Goal: Information Seeking & Learning: Learn about a topic

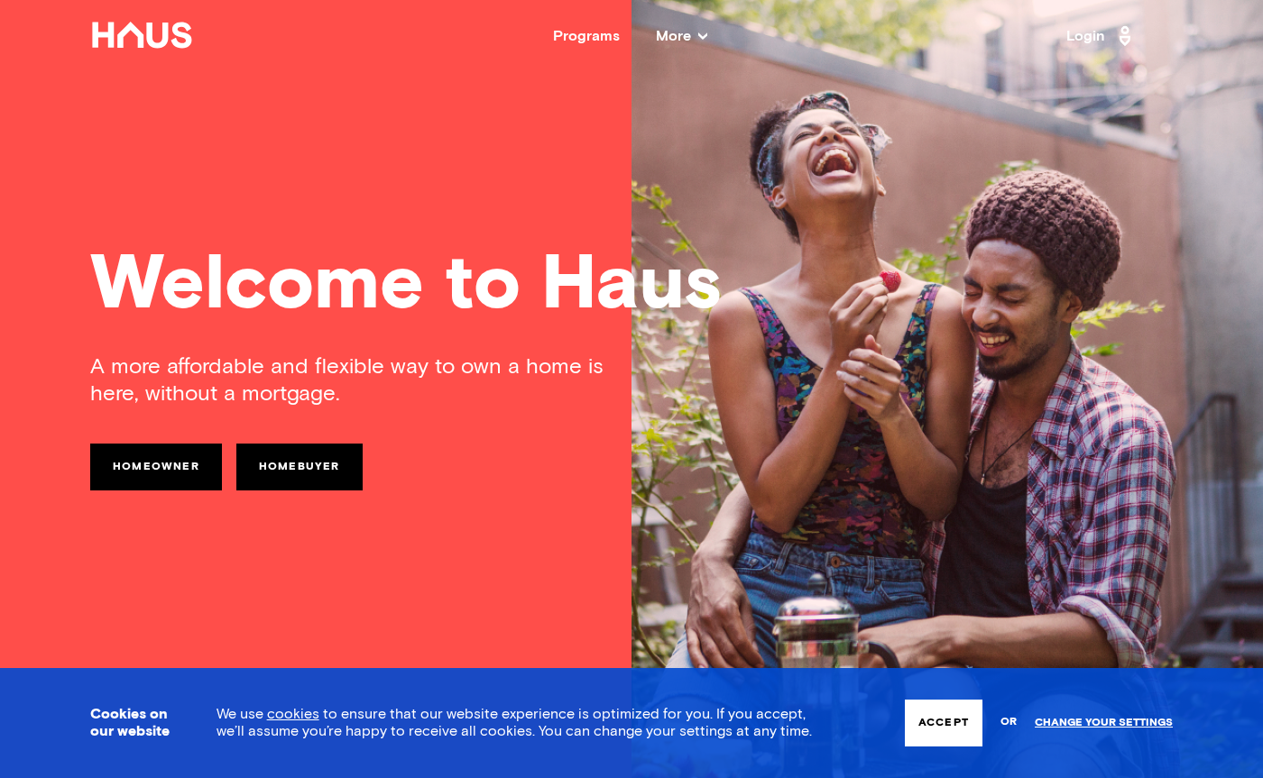
click at [684, 31] on span "More" at bounding box center [681, 36] width 51 height 14
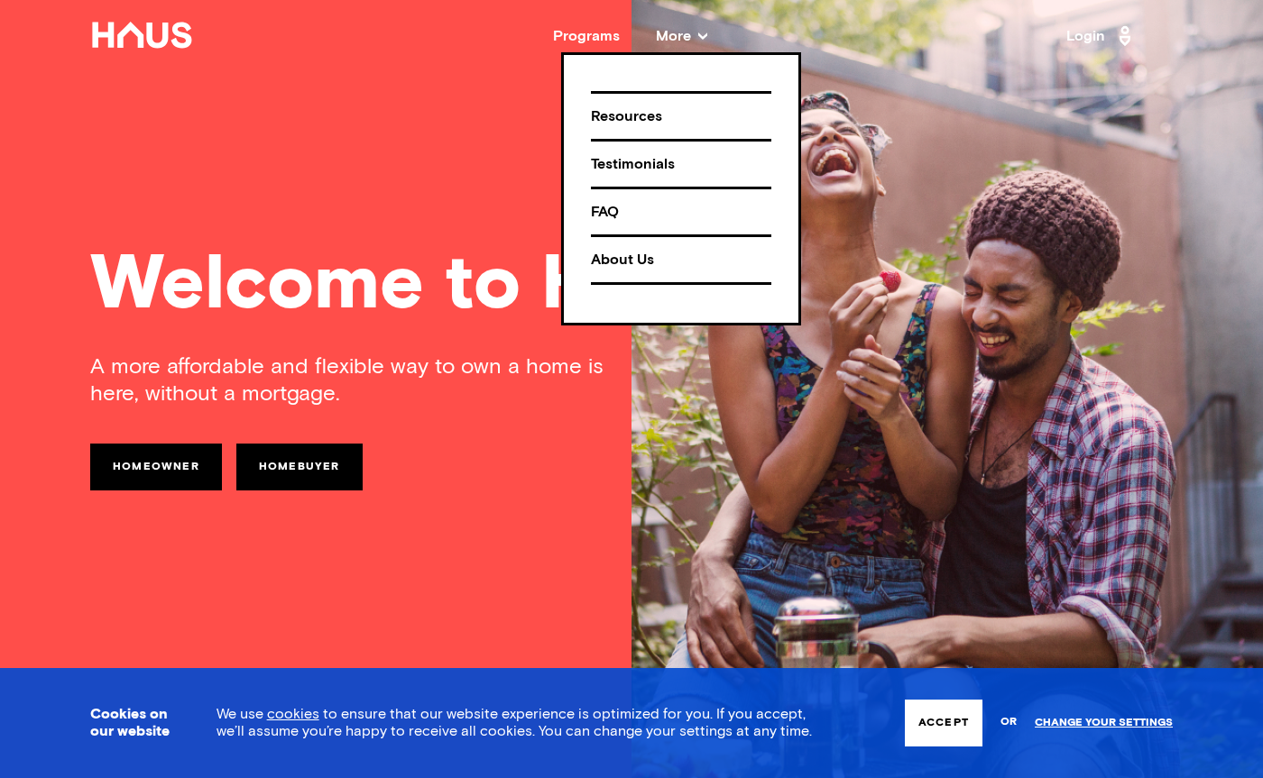
click at [631, 121] on div "Resources" at bounding box center [681, 117] width 180 height 32
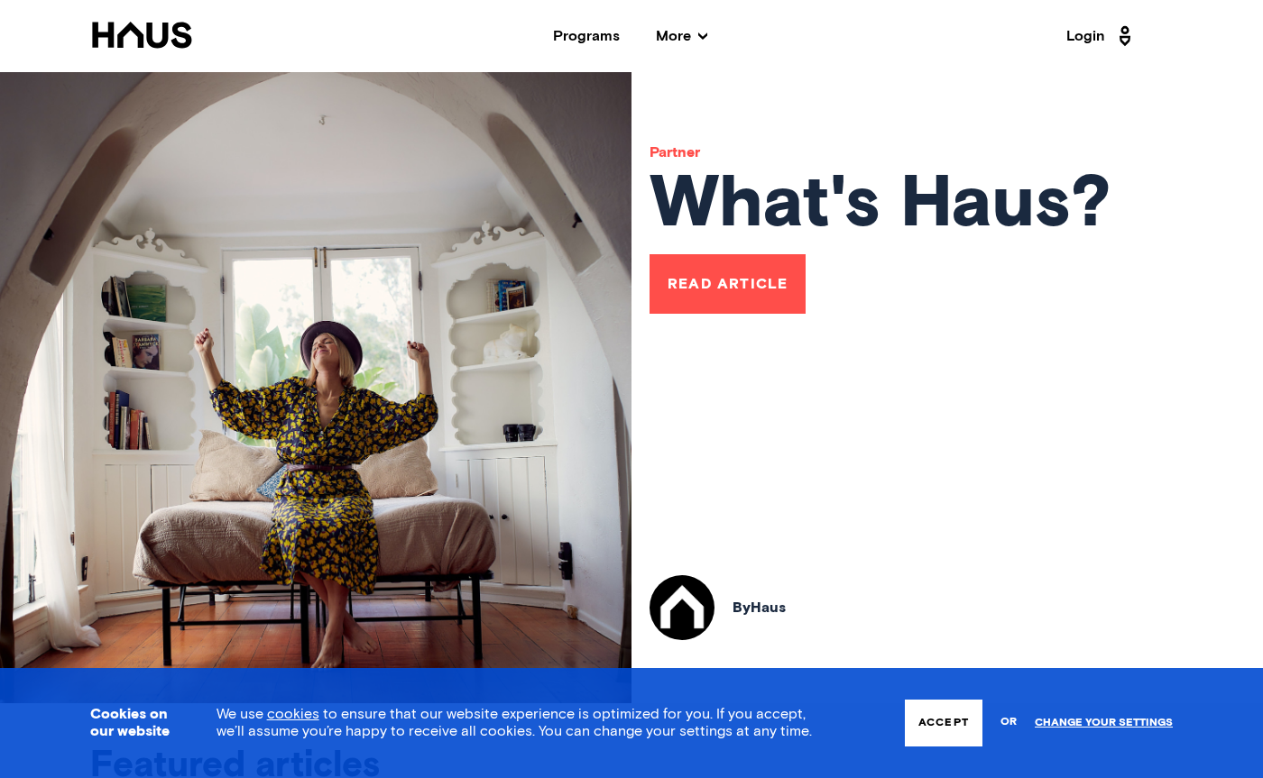
click at [687, 32] on span "More" at bounding box center [681, 36] width 51 height 14
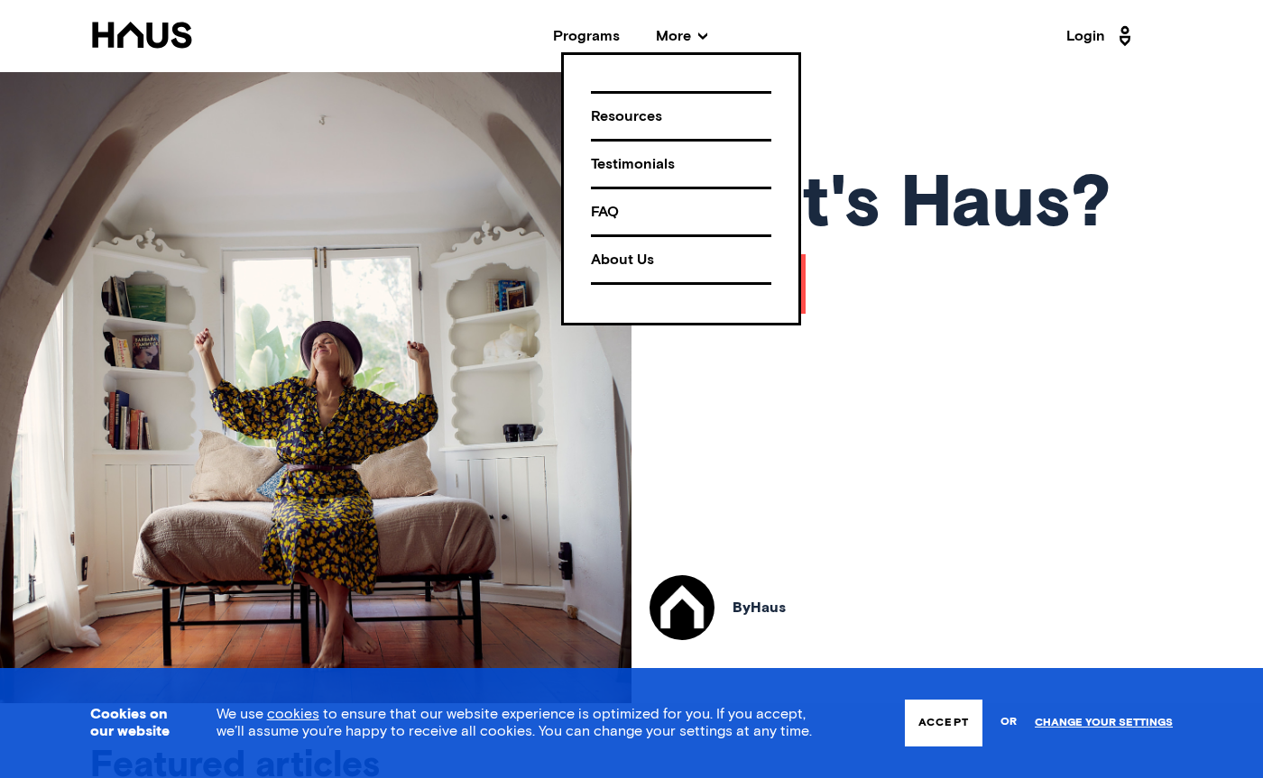
click at [608, 207] on div "FAQ" at bounding box center [681, 213] width 180 height 32
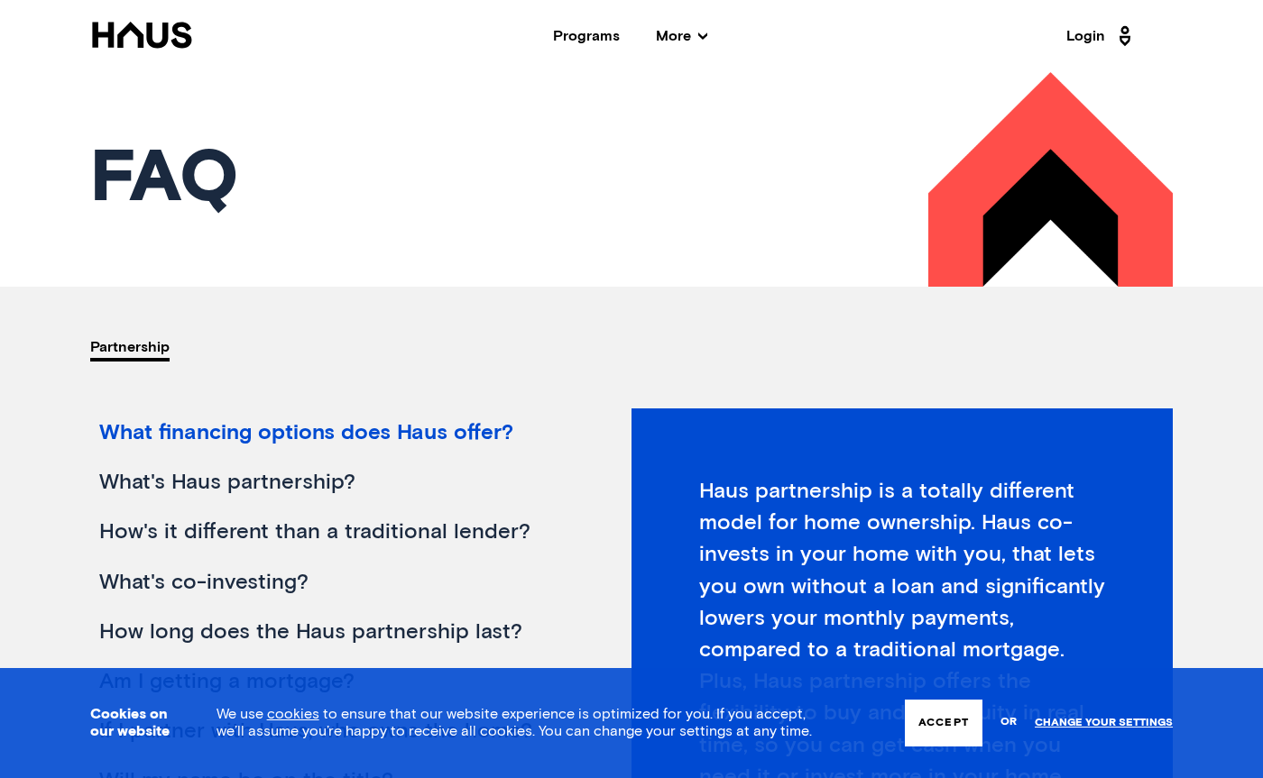
click at [393, 434] on div "What financing options does Haus offer?" at bounding box center [333, 434] width 487 height 50
click at [402, 441] on div "What financing options does Haus offer?" at bounding box center [333, 434] width 487 height 50
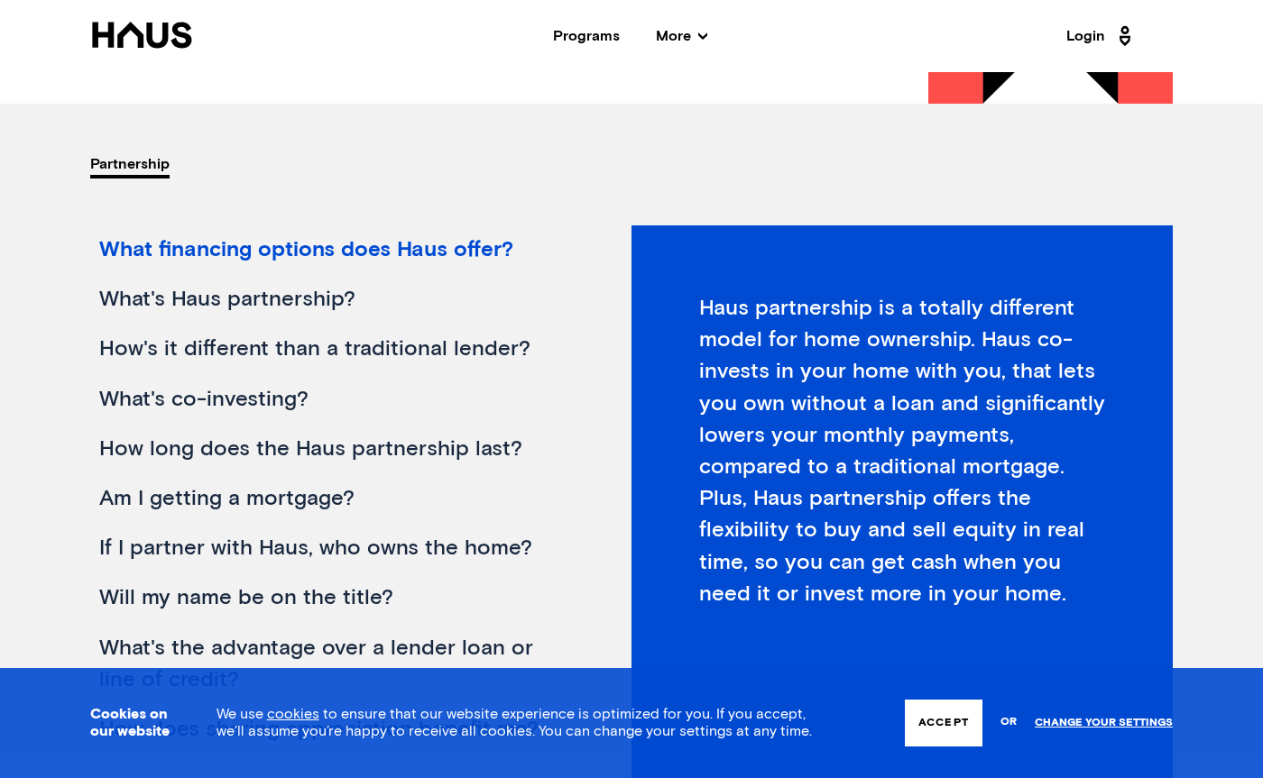
scroll to position [181, 0]
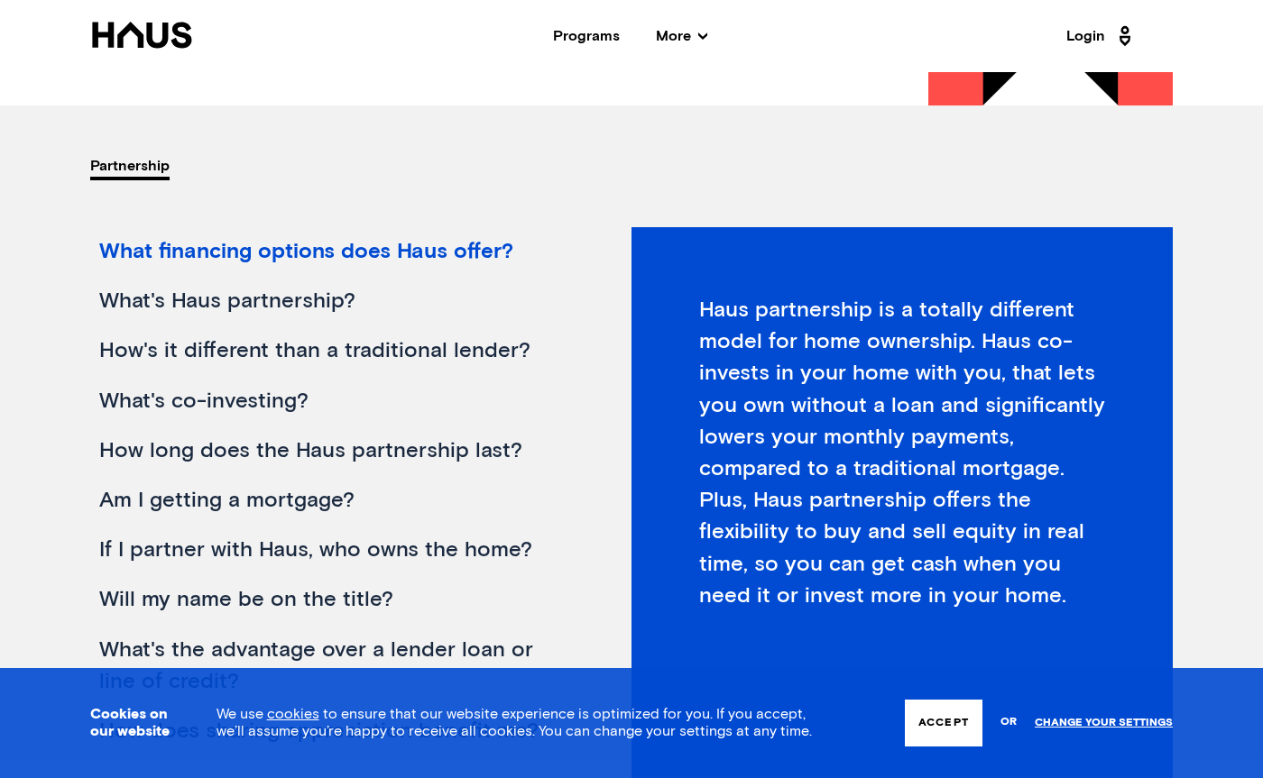
click at [269, 293] on div "What's Haus partnership?" at bounding box center [333, 302] width 487 height 50
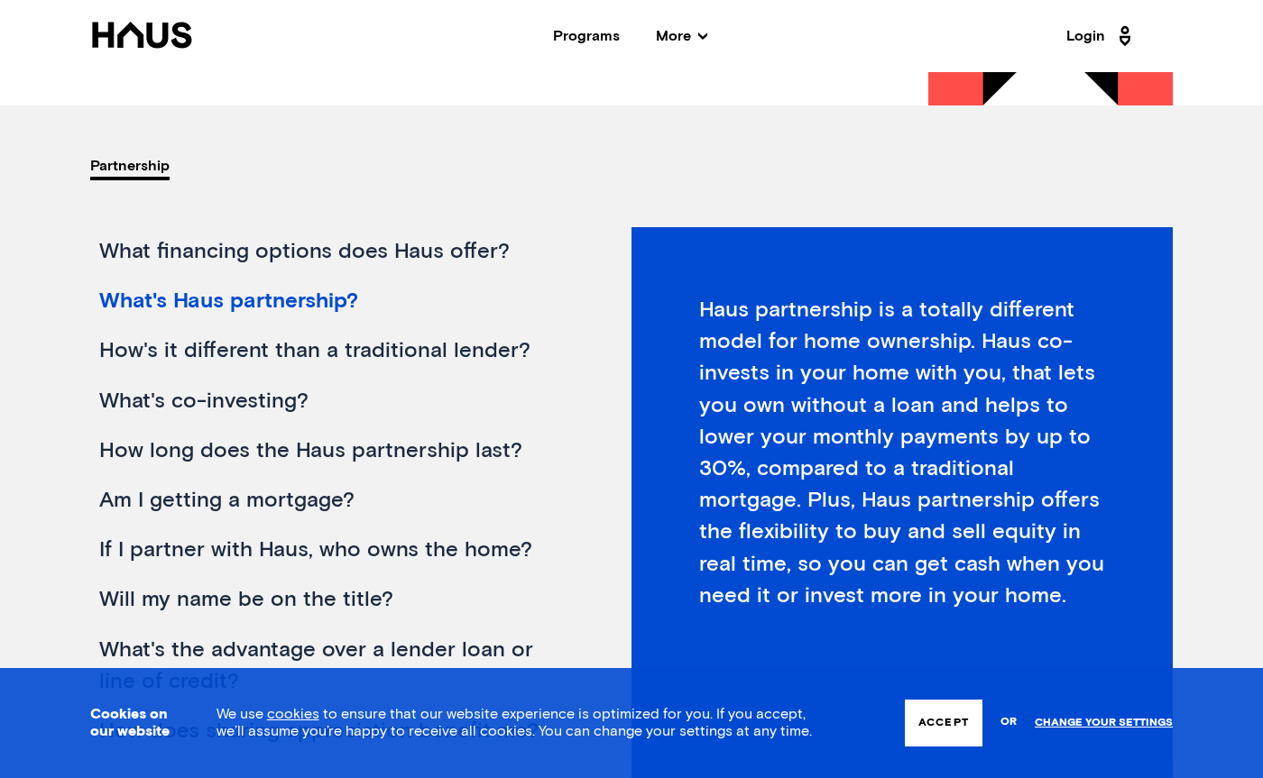
click at [256, 355] on div "How's it different than a traditional lender?" at bounding box center [333, 352] width 487 height 50
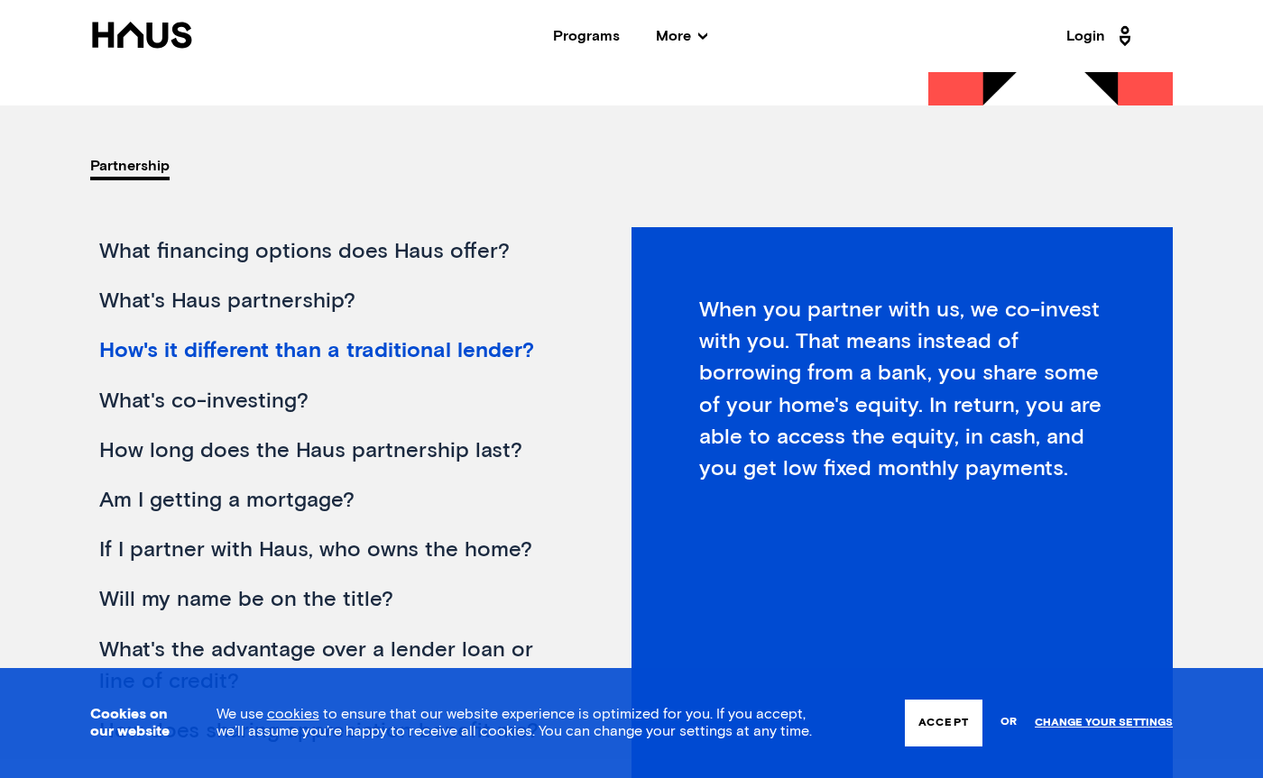
click at [271, 403] on div "What's co-investing?" at bounding box center [333, 402] width 487 height 50
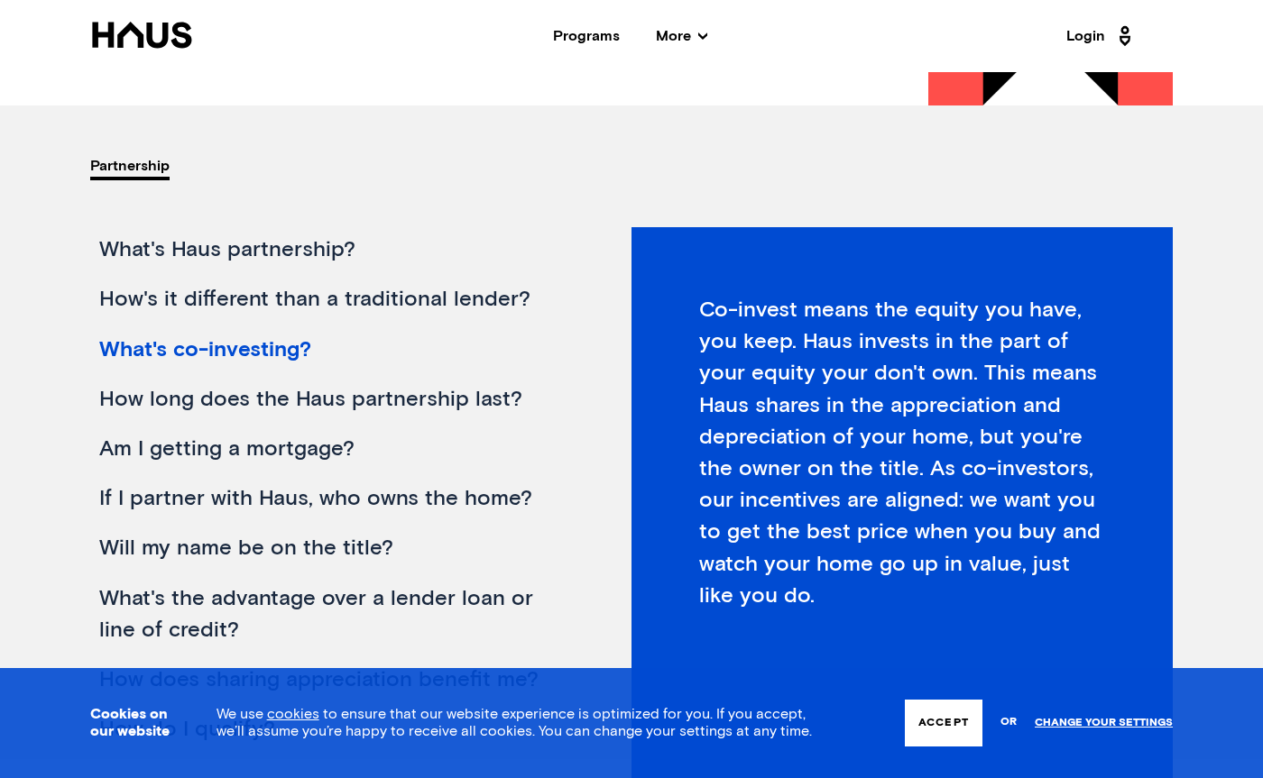
scroll to position [54, 0]
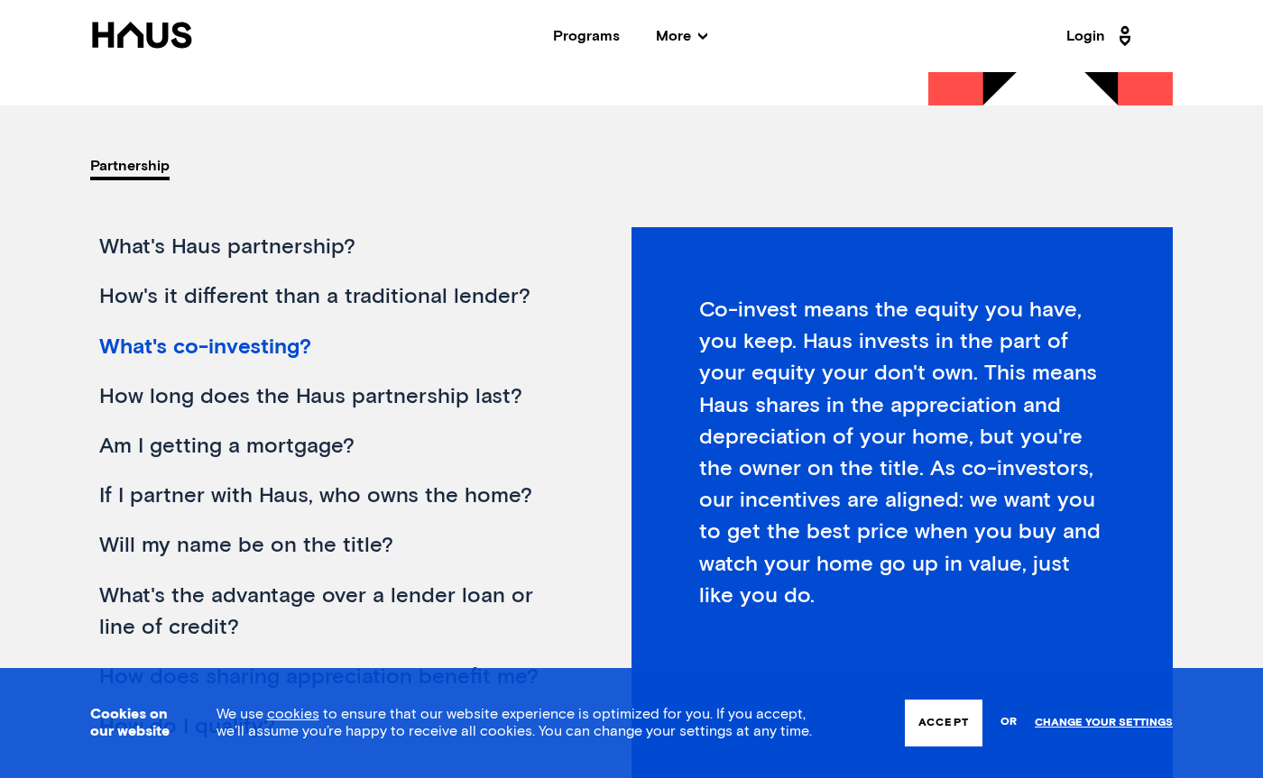
click at [271, 403] on div "How long does the Haus partnership last?" at bounding box center [333, 398] width 487 height 50
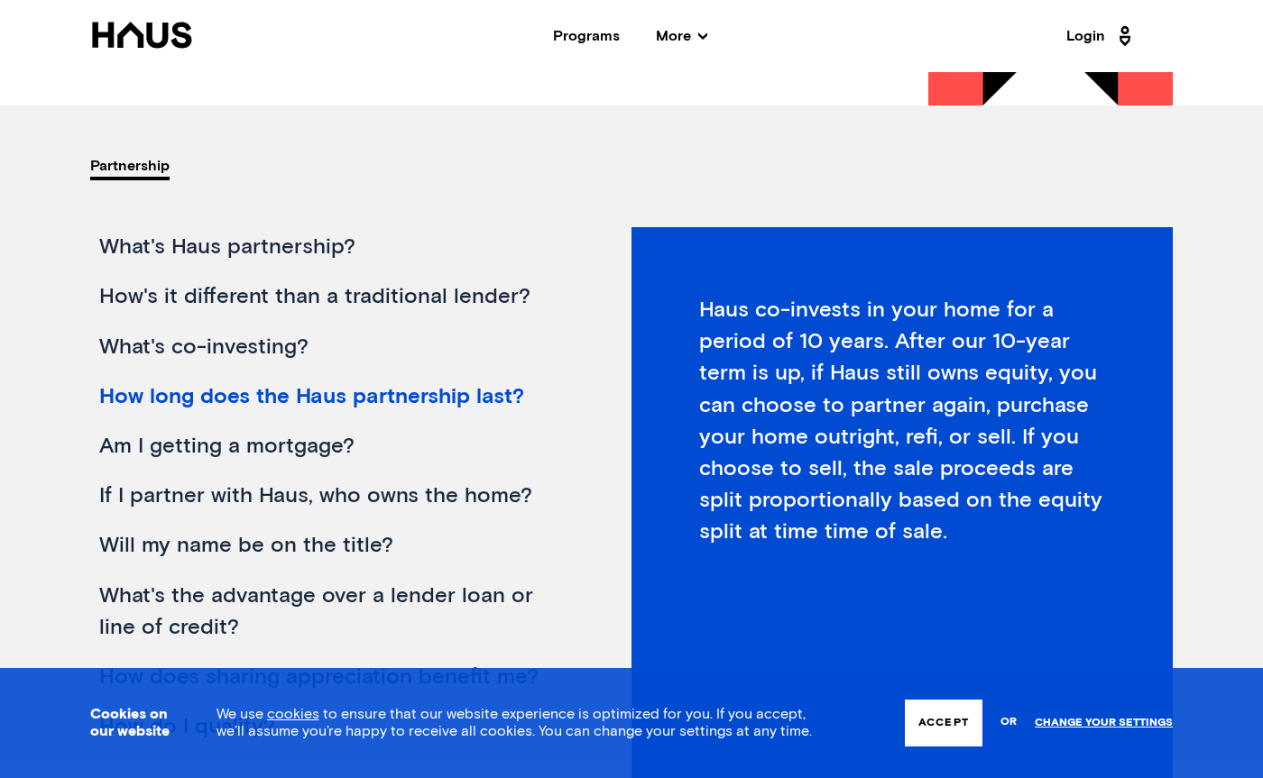
click at [278, 446] on div "Am I getting a mortgage?" at bounding box center [333, 447] width 487 height 50
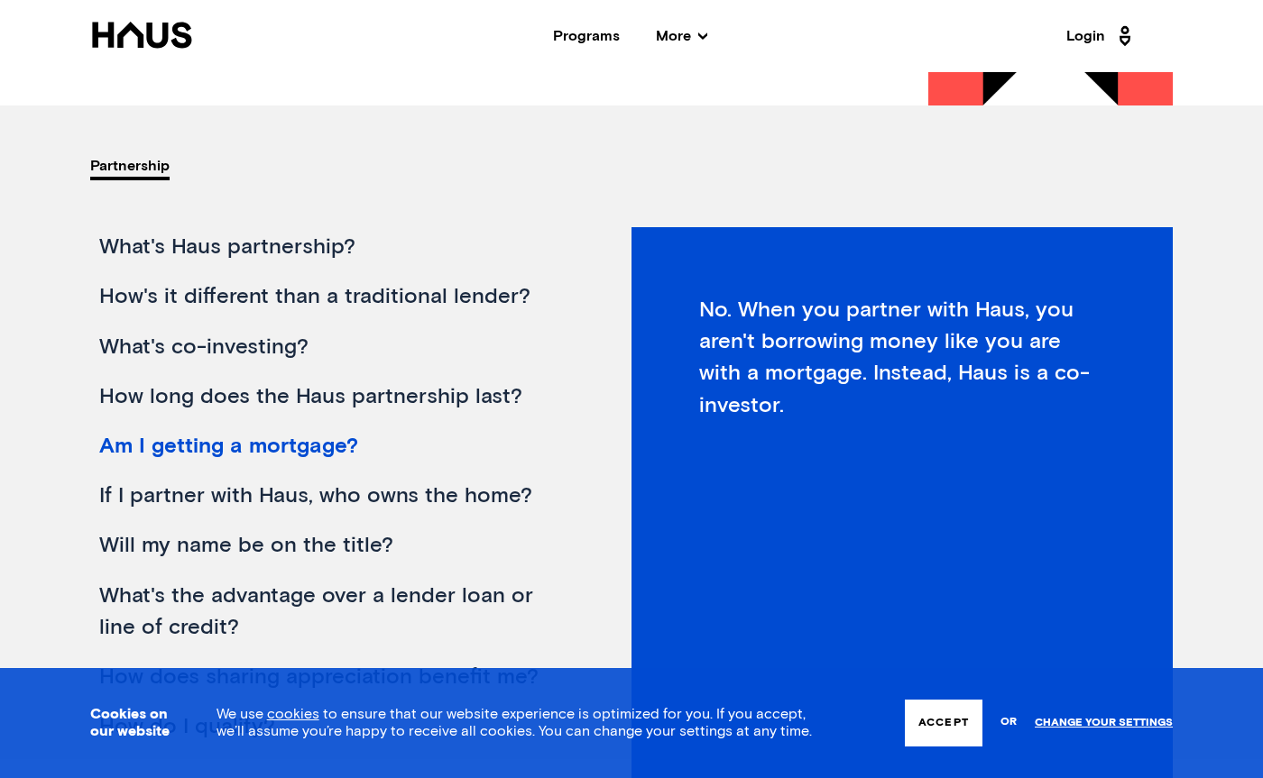
click at [299, 483] on div "If I partner with Haus, who owns the home?" at bounding box center [333, 497] width 487 height 50
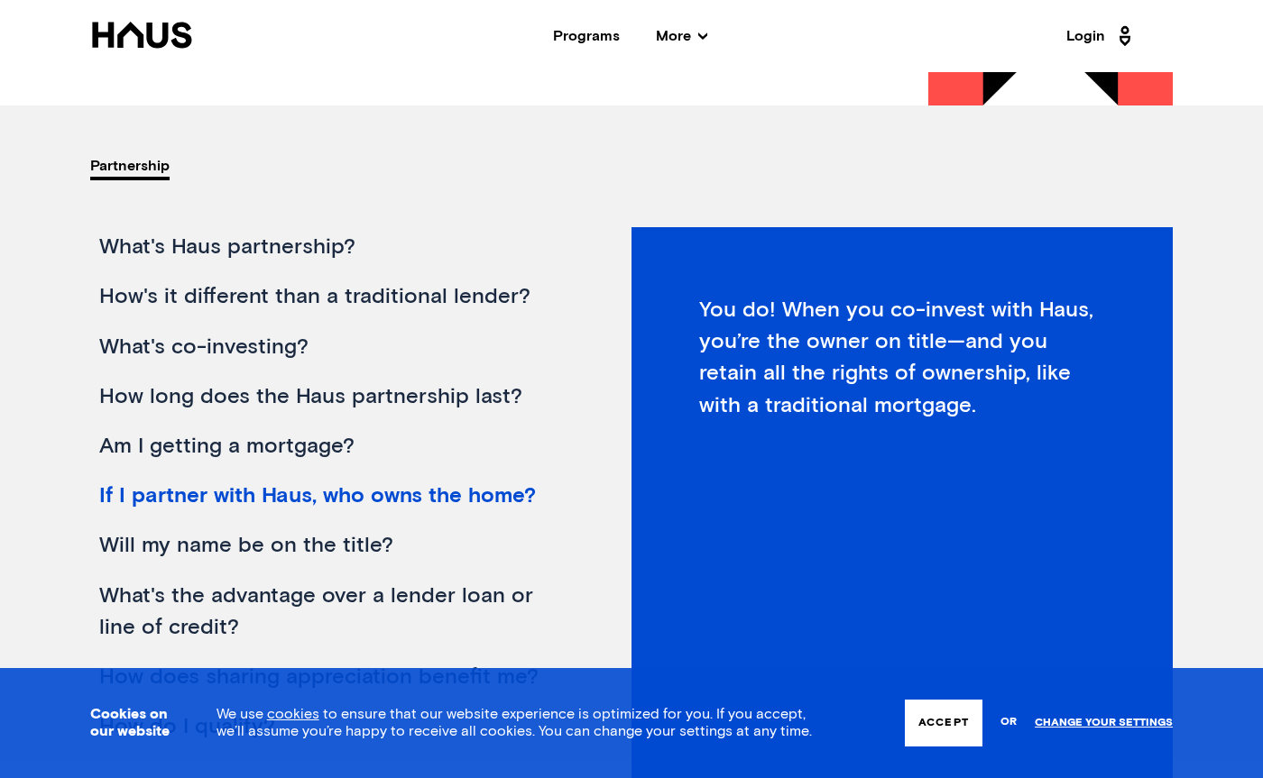
click at [310, 534] on div "Will my name be on the title?" at bounding box center [333, 546] width 487 height 50
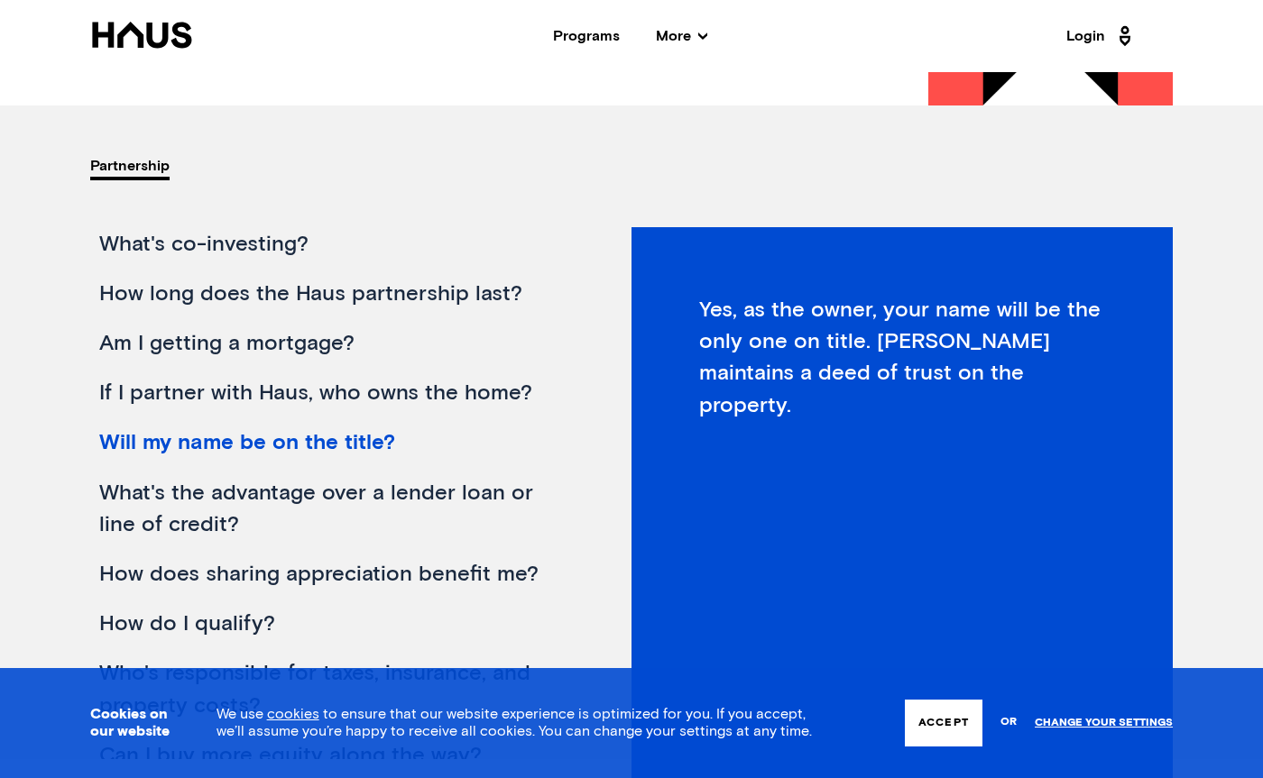
scroll to position [159, 0]
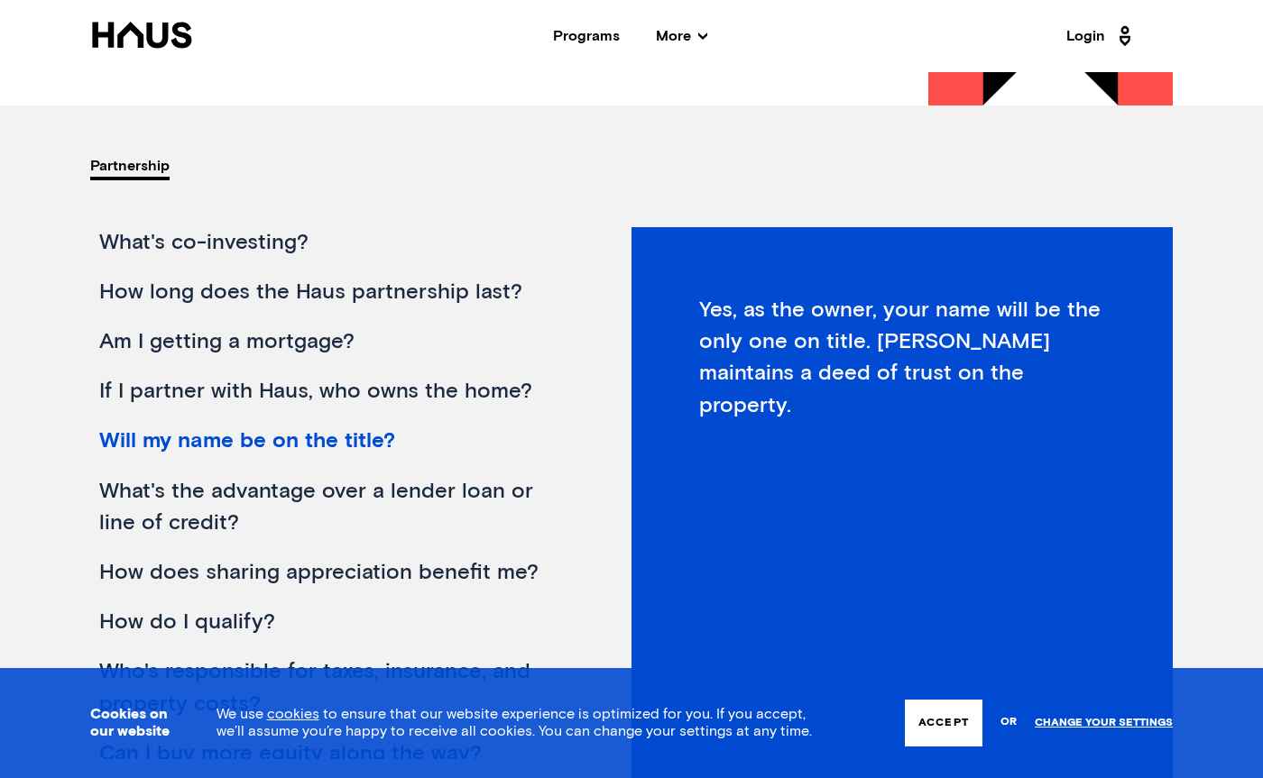
click at [301, 506] on div "What's the advantage over a lender loan or line of credit?" at bounding box center [333, 507] width 487 height 81
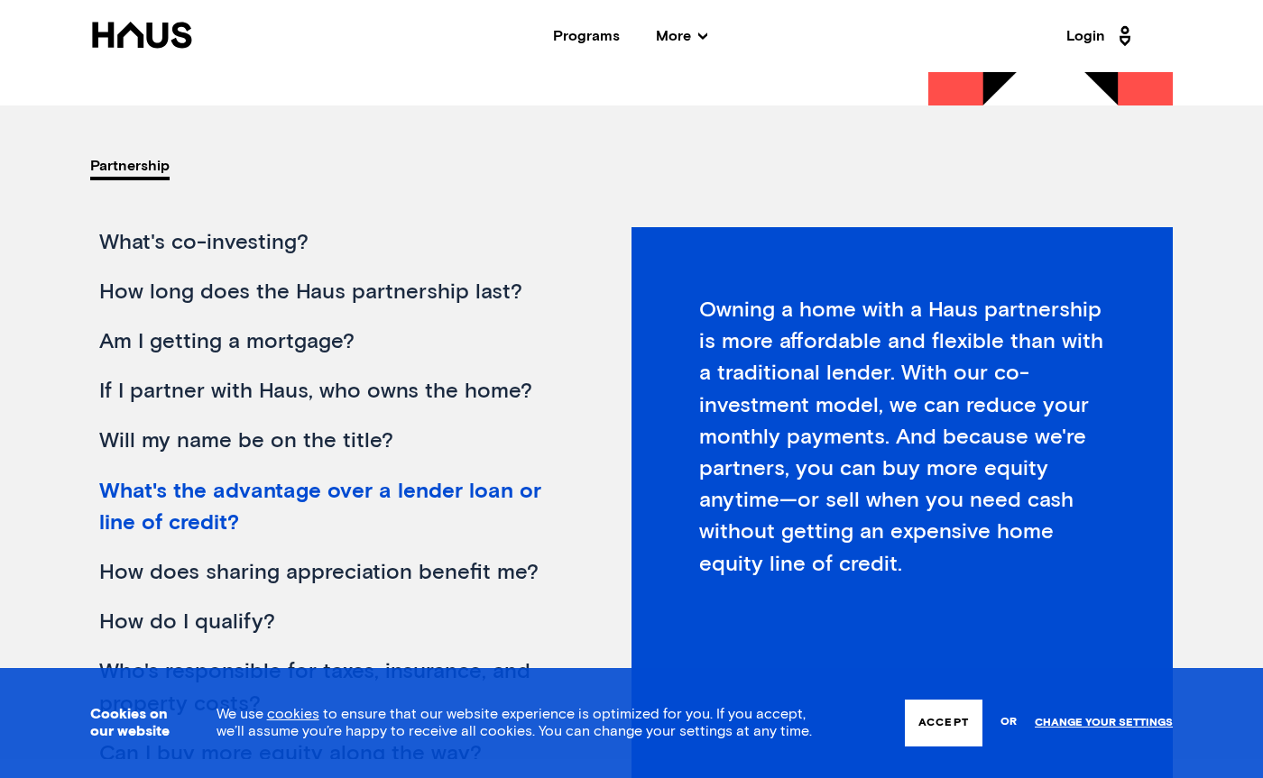
click at [165, 561] on div "How does sharing appreciation benefit me?" at bounding box center [333, 573] width 487 height 50
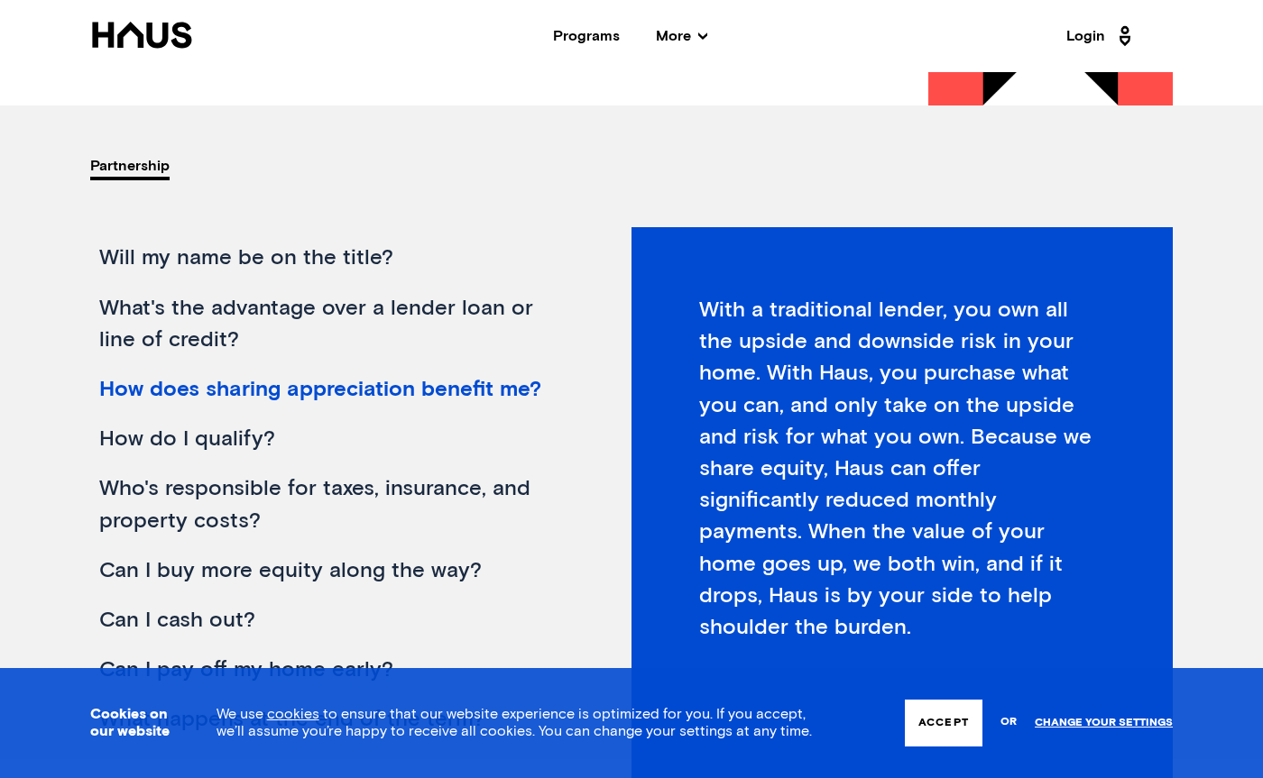
scroll to position [344, 0]
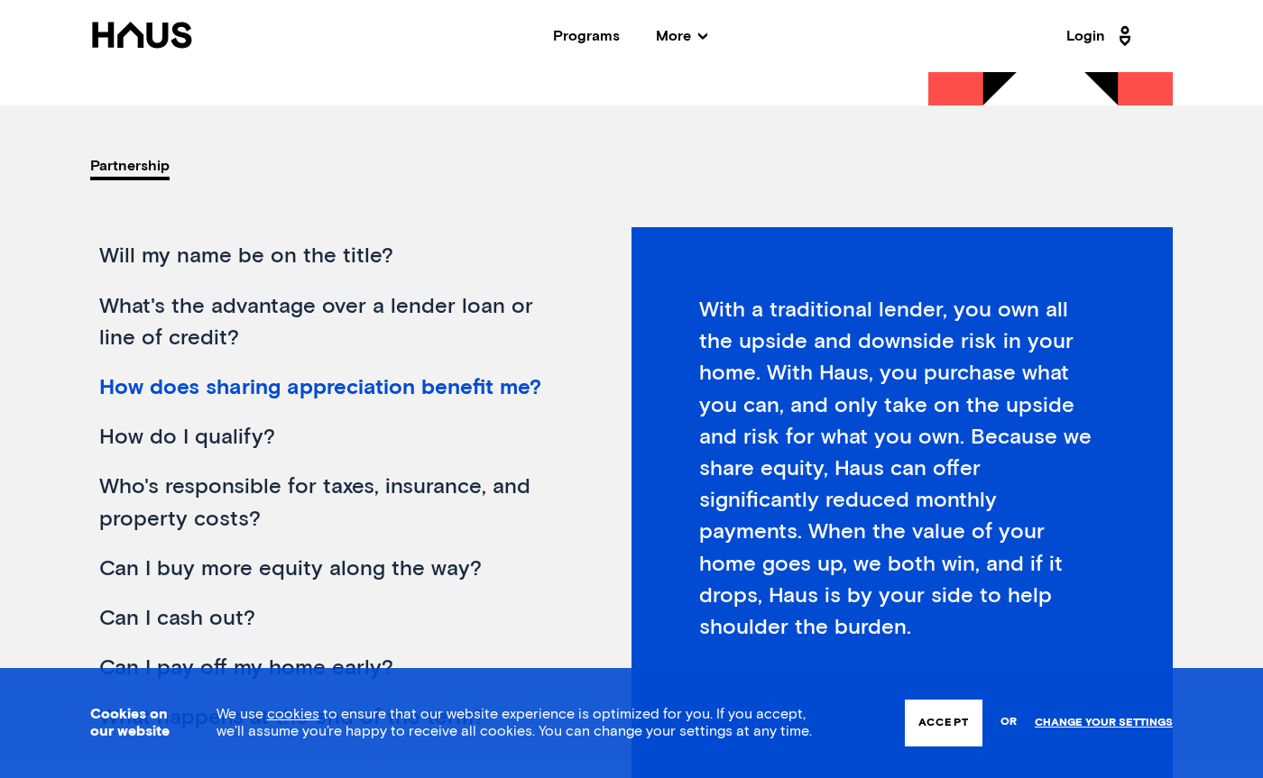
click at [124, 442] on div "How do I qualify?" at bounding box center [333, 438] width 487 height 50
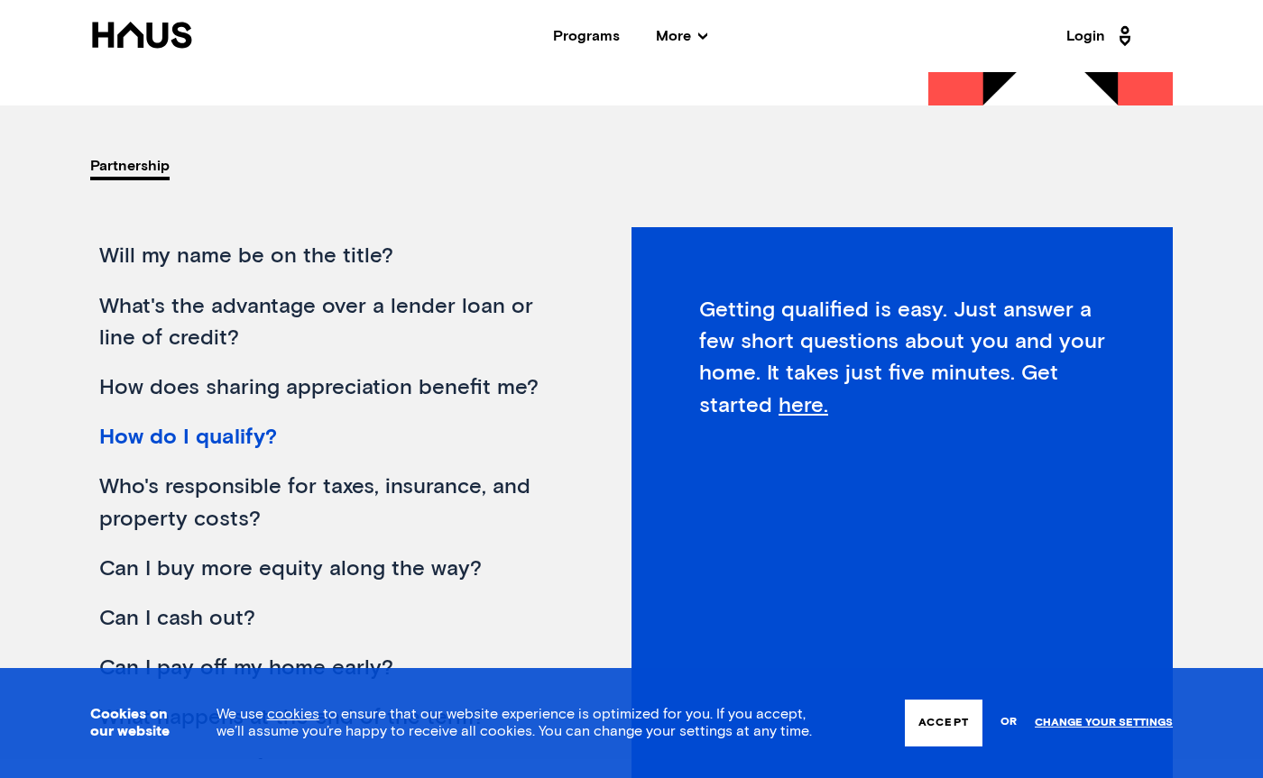
click at [127, 476] on div "Who's responsible for taxes, insurance, and property costs?" at bounding box center [333, 503] width 487 height 81
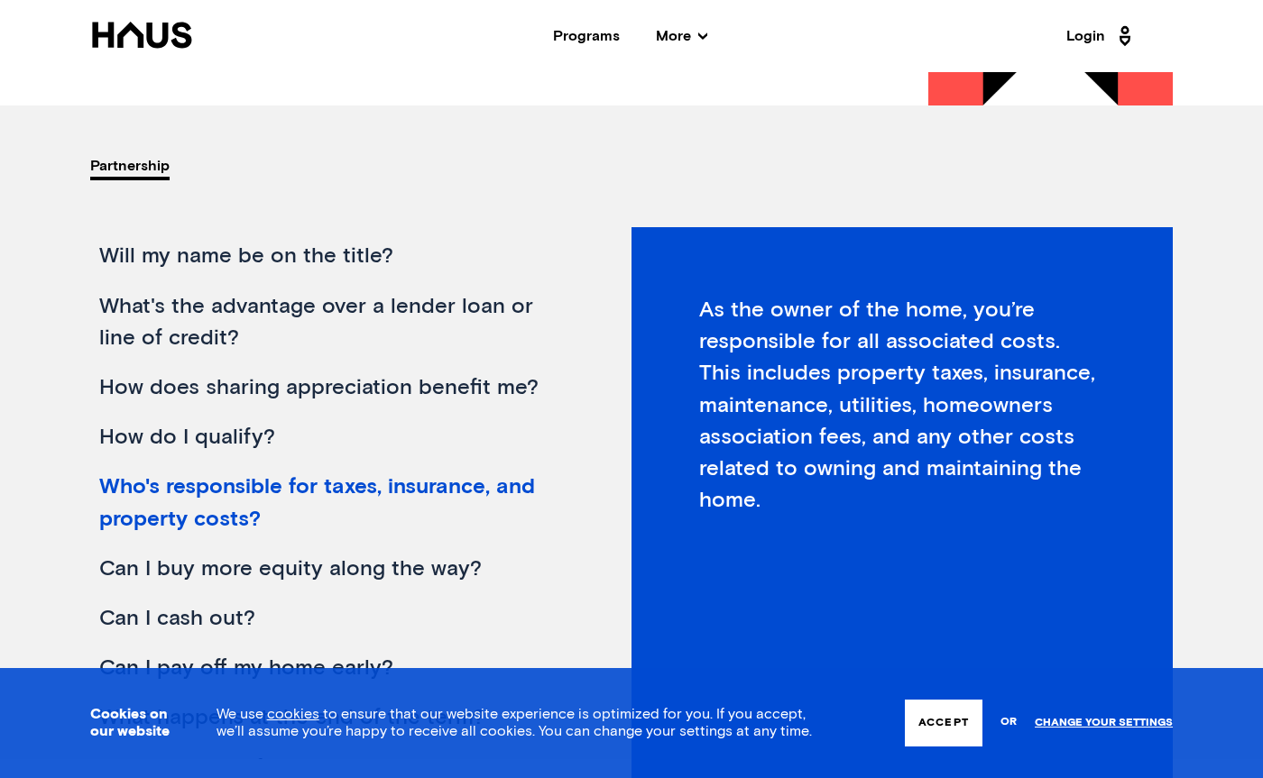
click at [135, 573] on div "Can I buy more equity along the way?" at bounding box center [333, 570] width 487 height 50
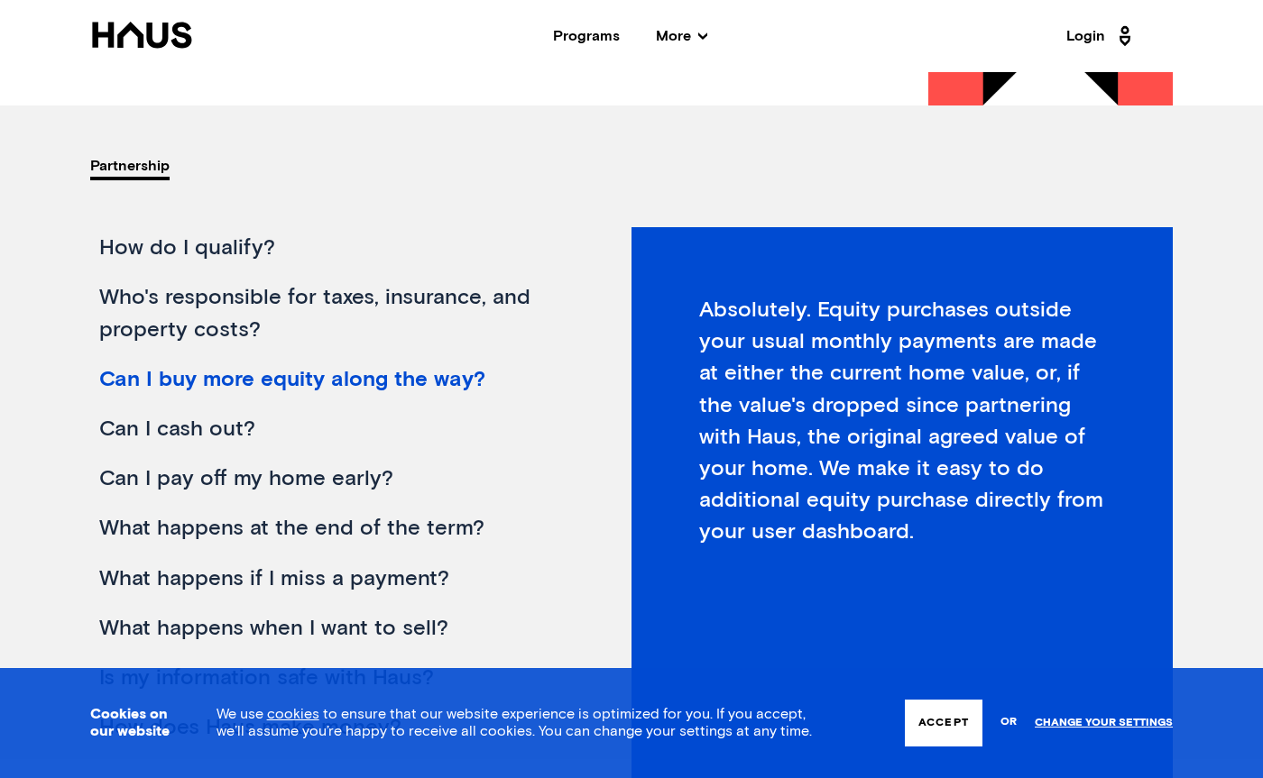
scroll to position [545, 0]
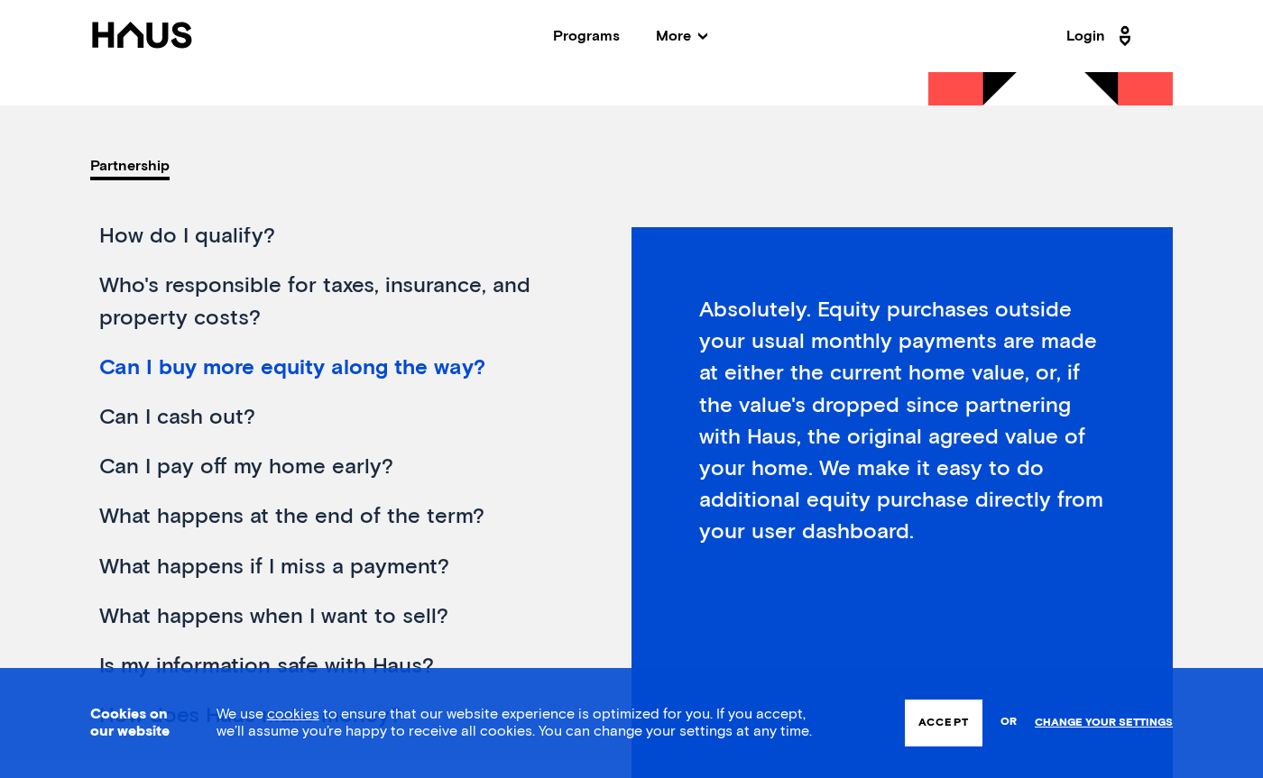
click at [154, 403] on div "Can I cash out?" at bounding box center [333, 418] width 487 height 50
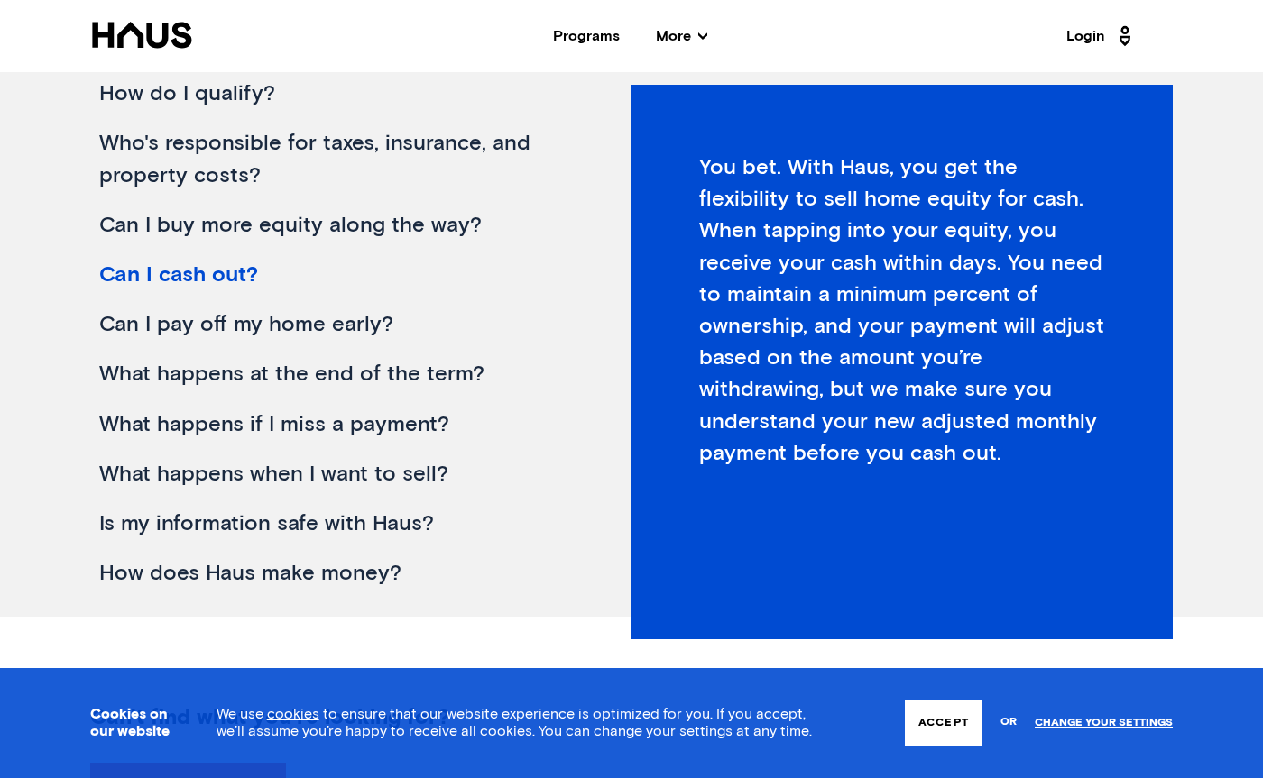
scroll to position [339, 0]
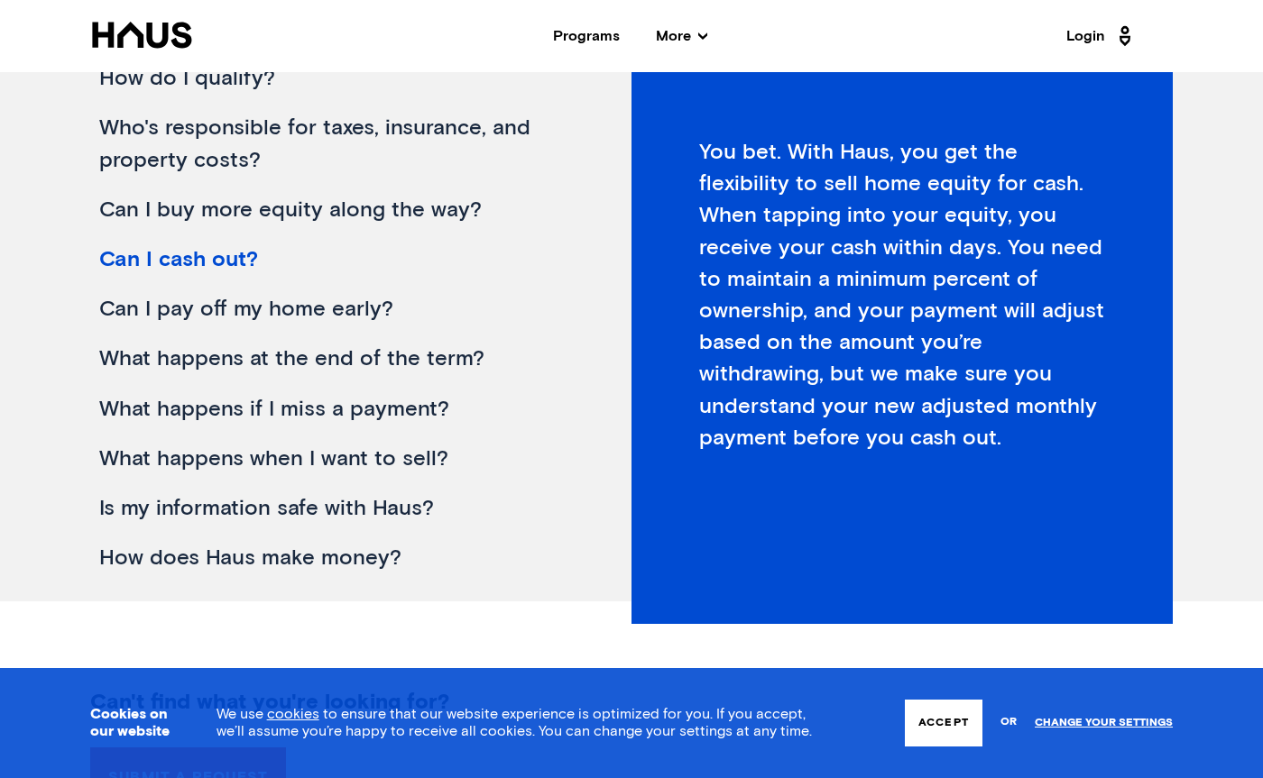
click at [154, 402] on div "What happens if I miss a payment?" at bounding box center [333, 410] width 487 height 50
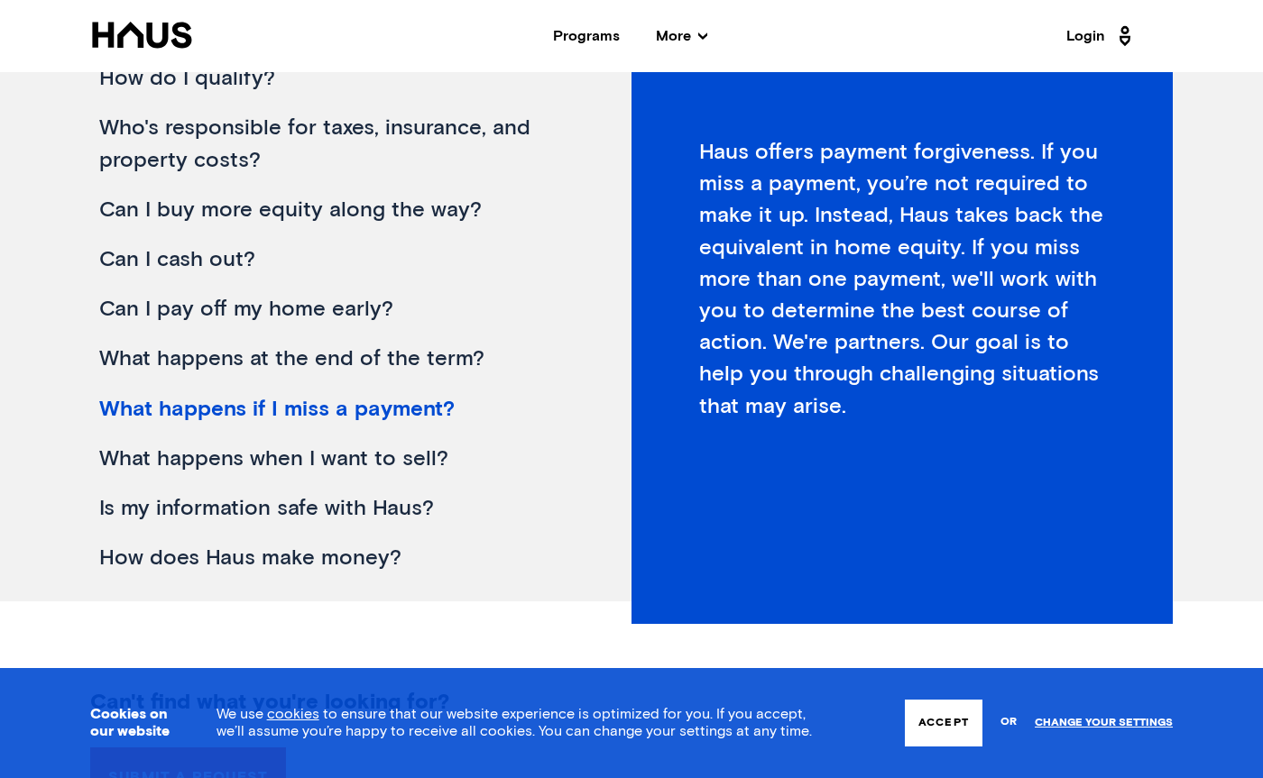
click at [160, 450] on div "What happens when I want to sell?" at bounding box center [333, 460] width 487 height 50
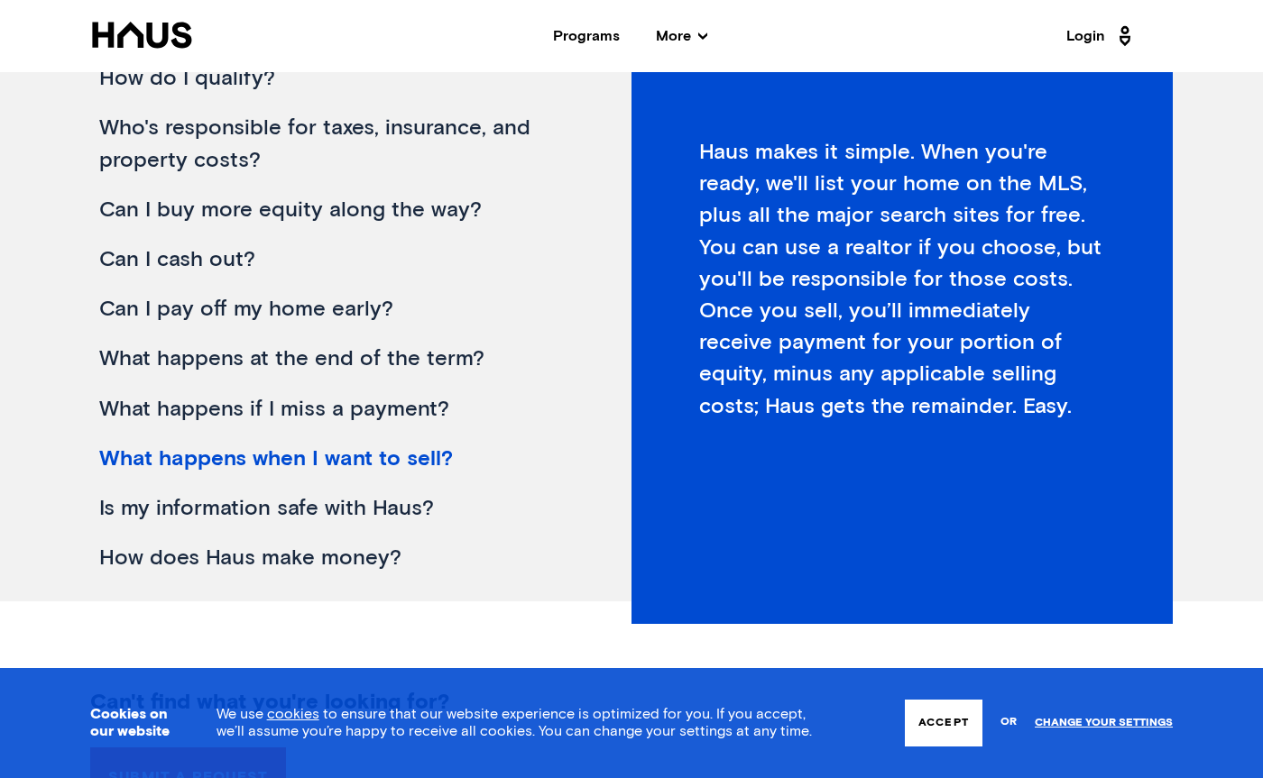
scroll to position [0, 0]
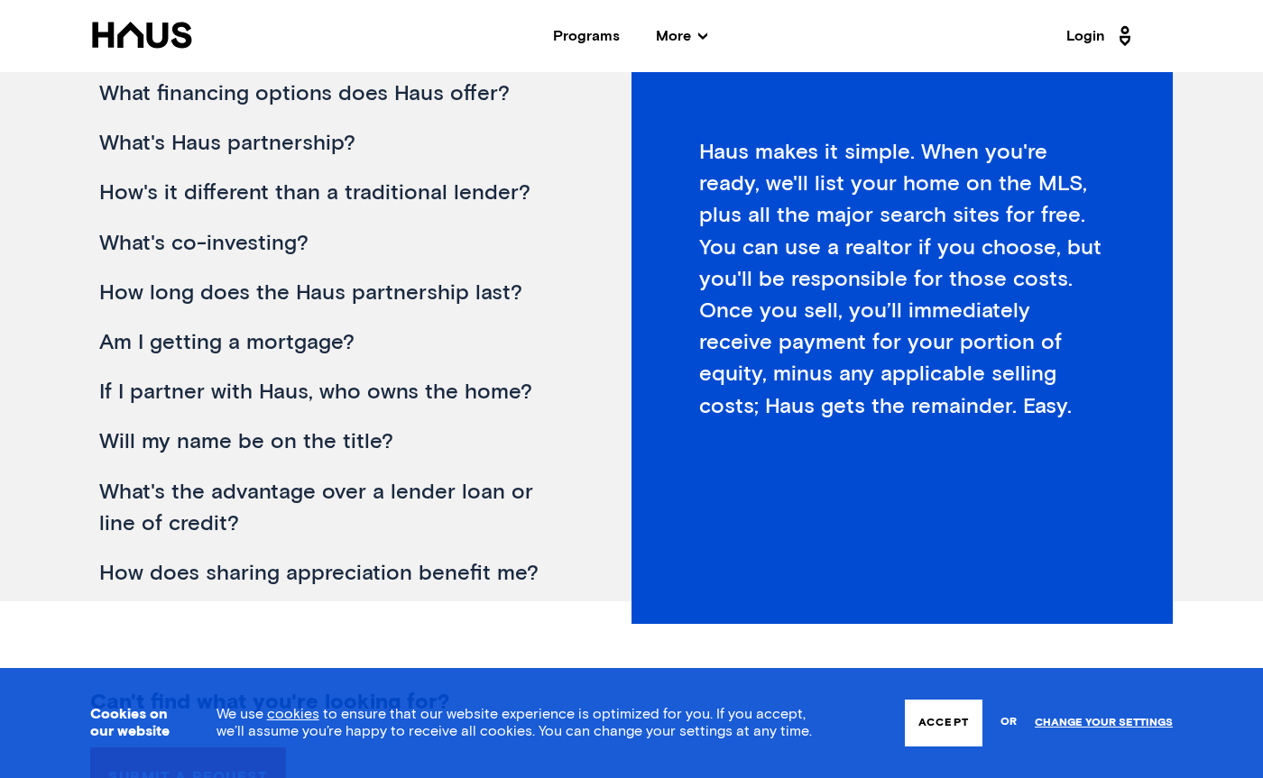
click at [583, 41] on div "Programs" at bounding box center [586, 36] width 67 height 14
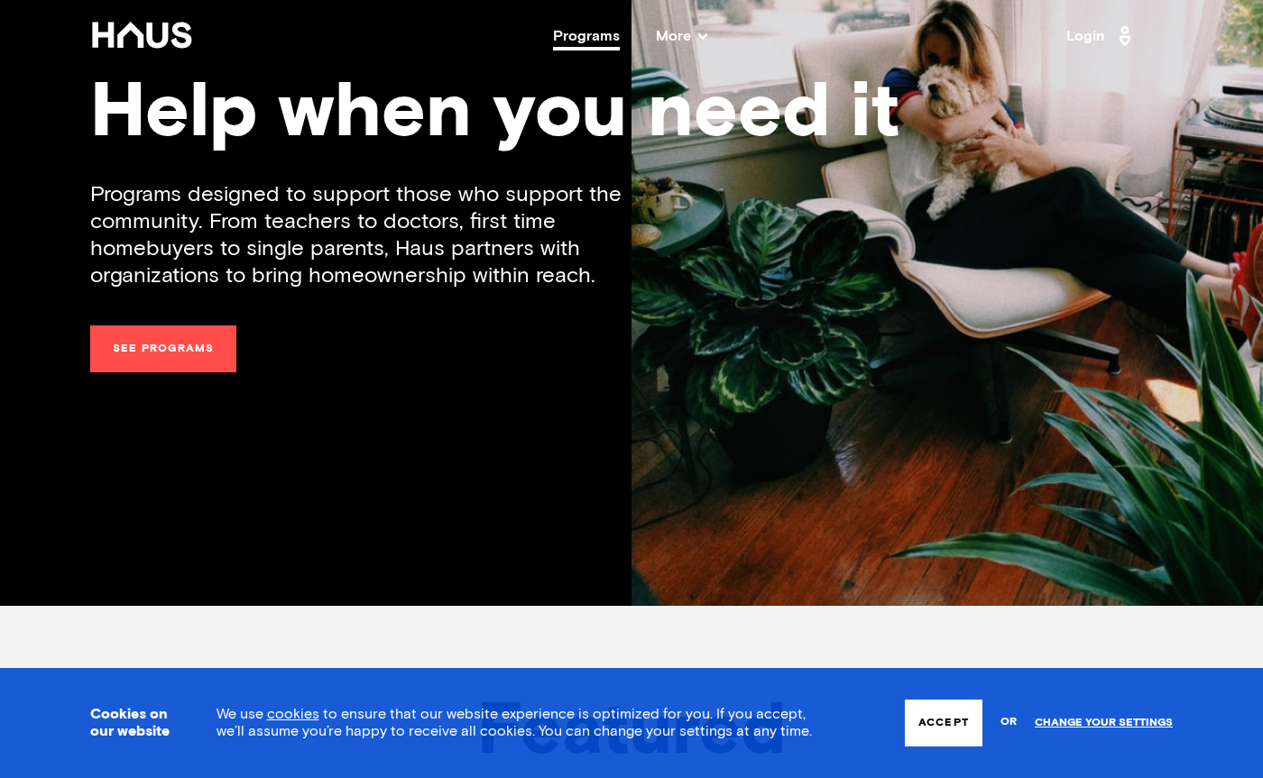
scroll to position [185, 0]
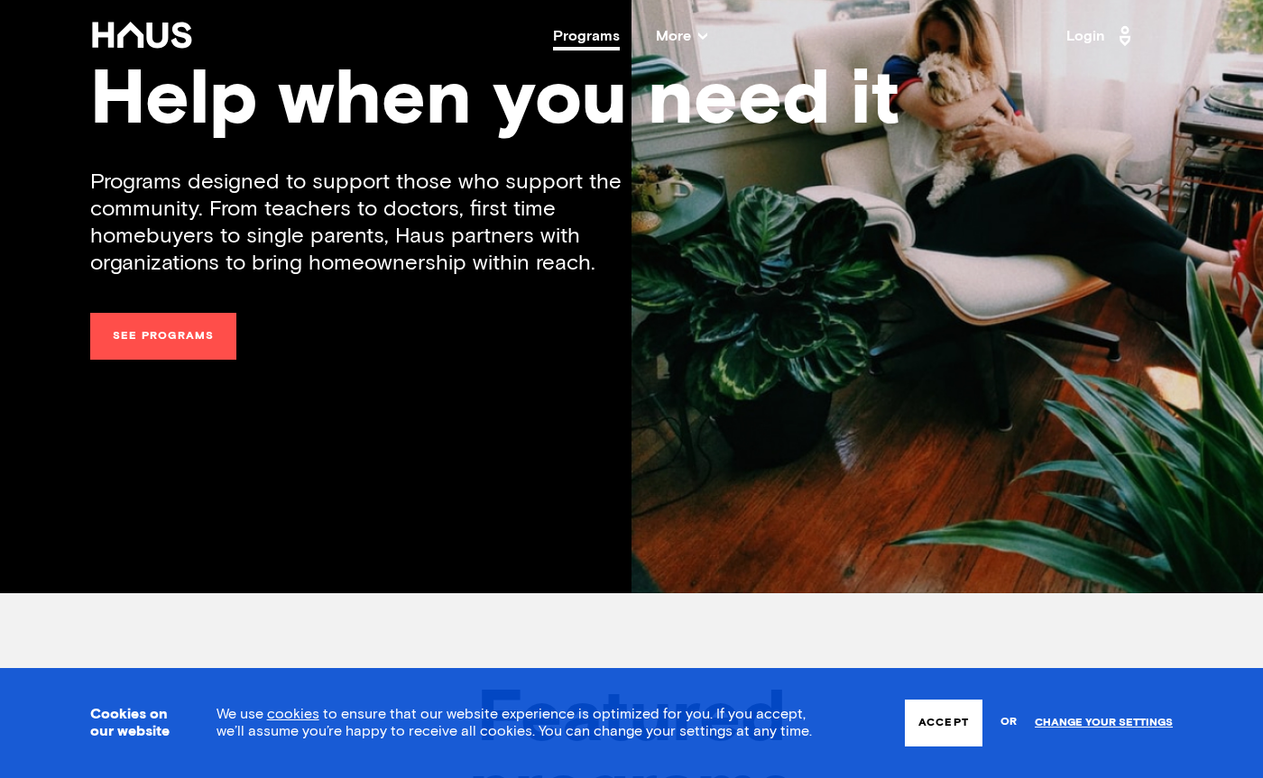
click at [212, 342] on link "See programs" at bounding box center [163, 336] width 146 height 47
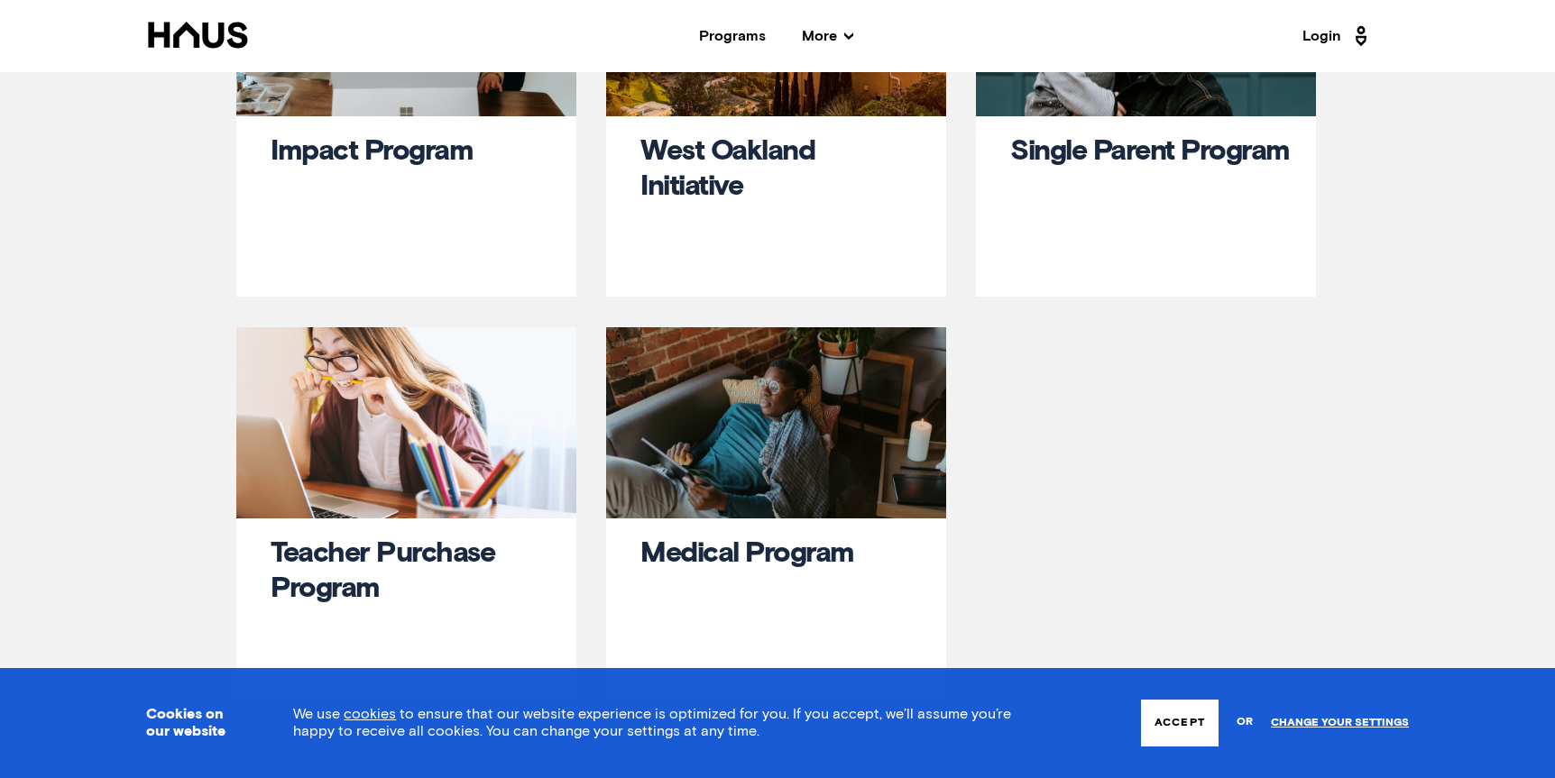
scroll to position [227, 0]
